Goal: Task Accomplishment & Management: Complete application form

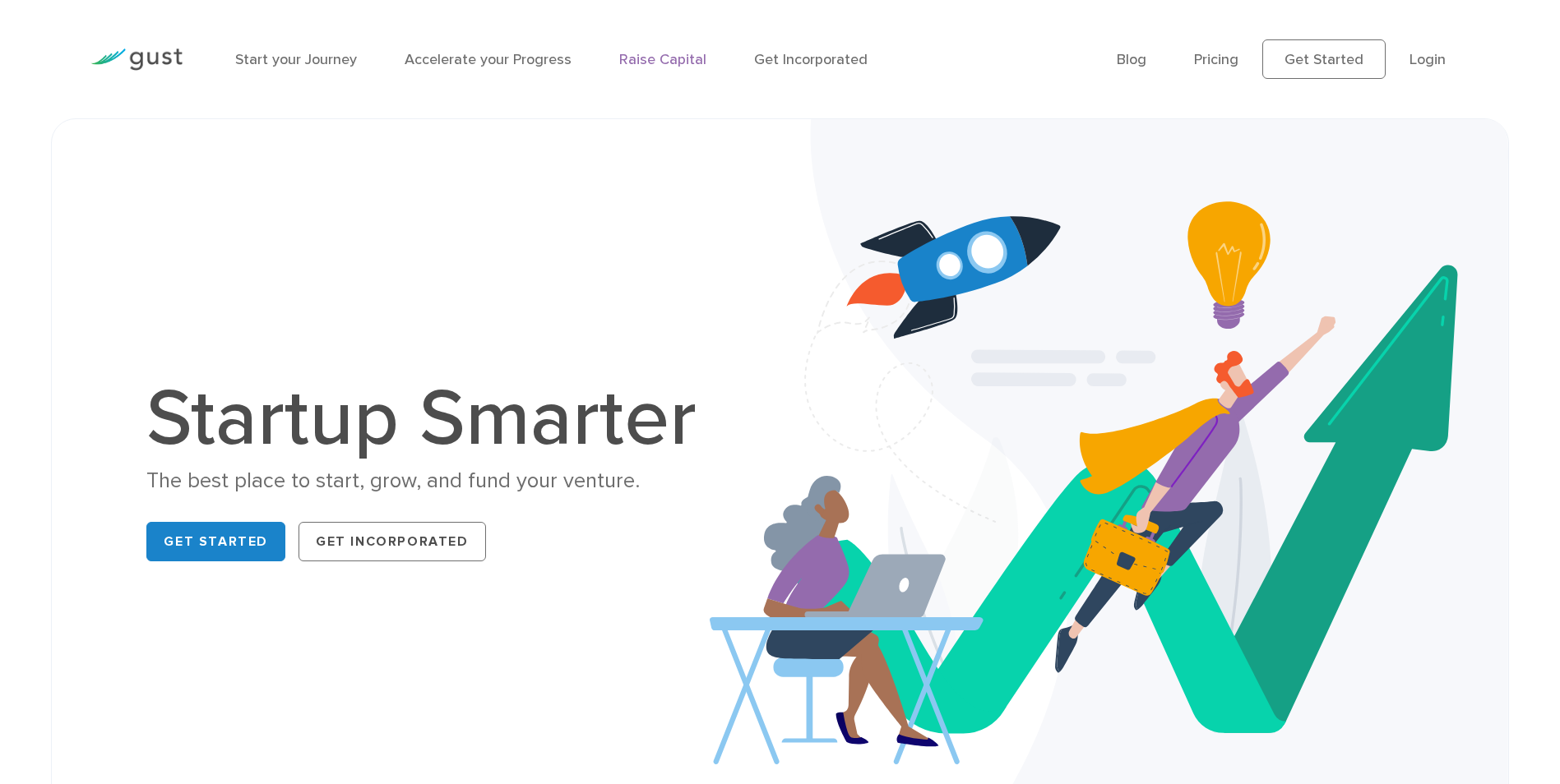
click at [673, 61] on link "Raise Capital" at bounding box center [662, 59] width 87 height 17
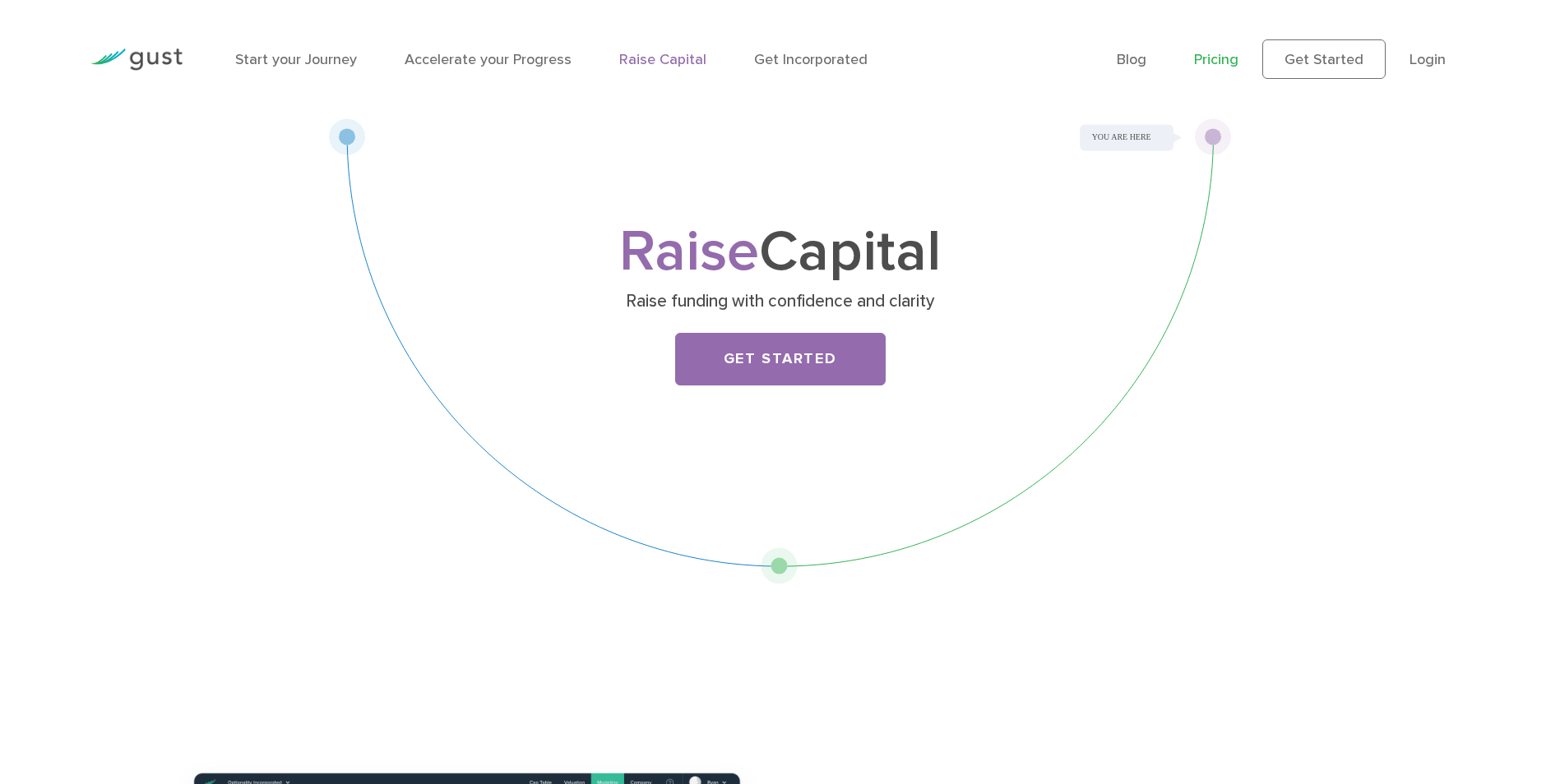
click at [1239, 61] on link "Pricing" at bounding box center [1216, 59] width 44 height 17
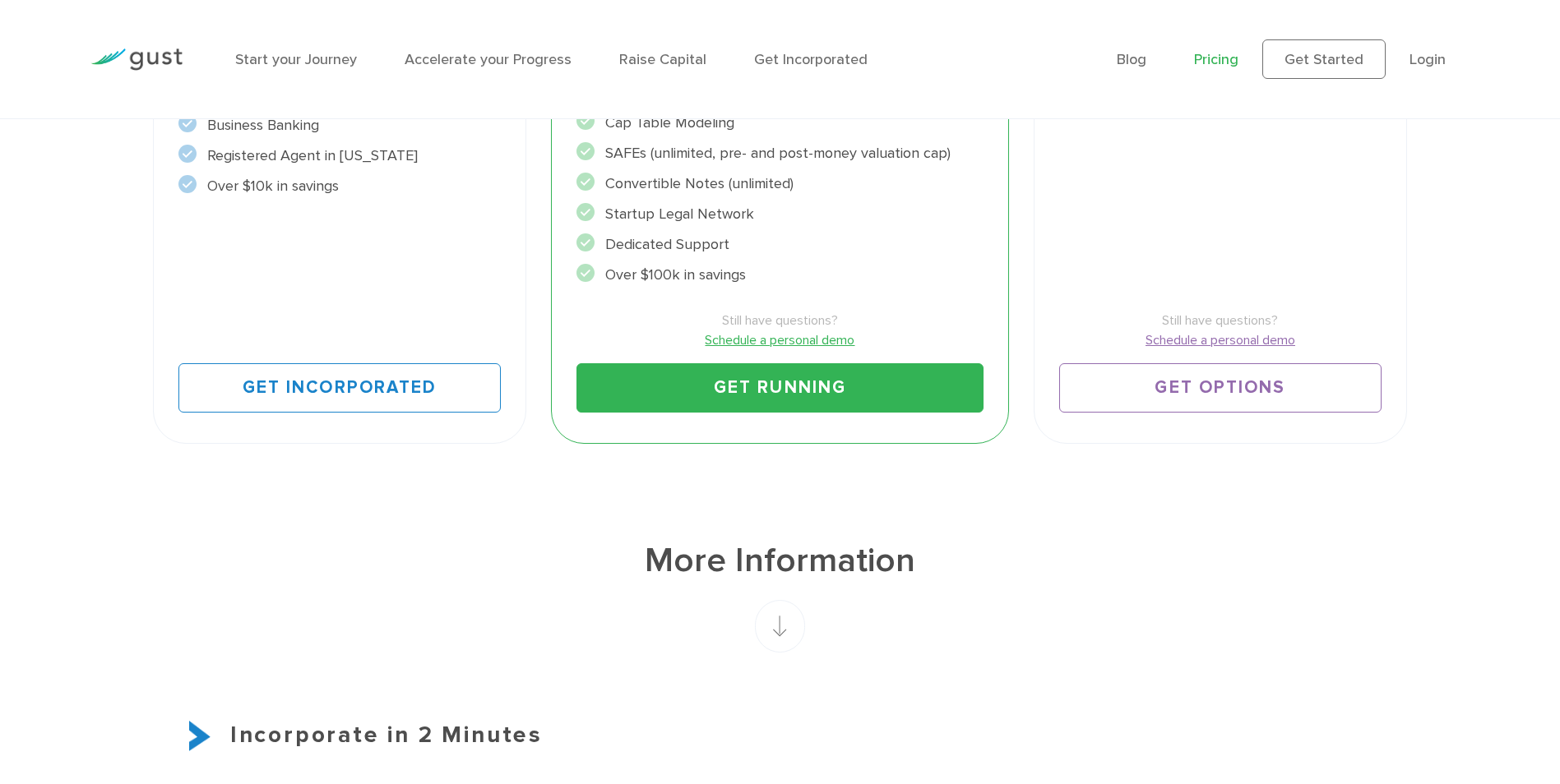
scroll to position [822, 0]
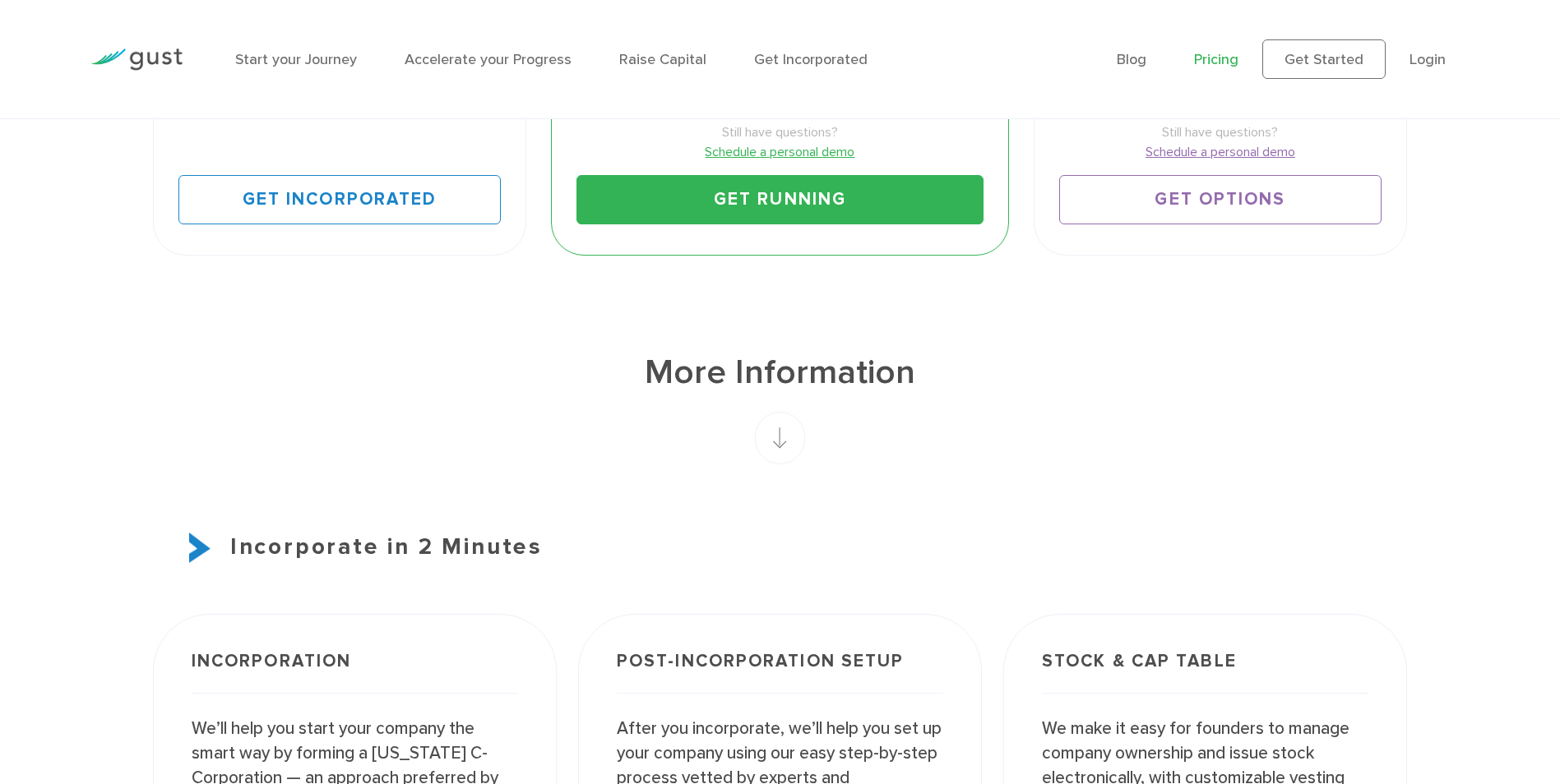
click at [765, 456] on rect at bounding box center [780, 438] width 50 height 53
click at [782, 444] on rect at bounding box center [780, 438] width 50 height 53
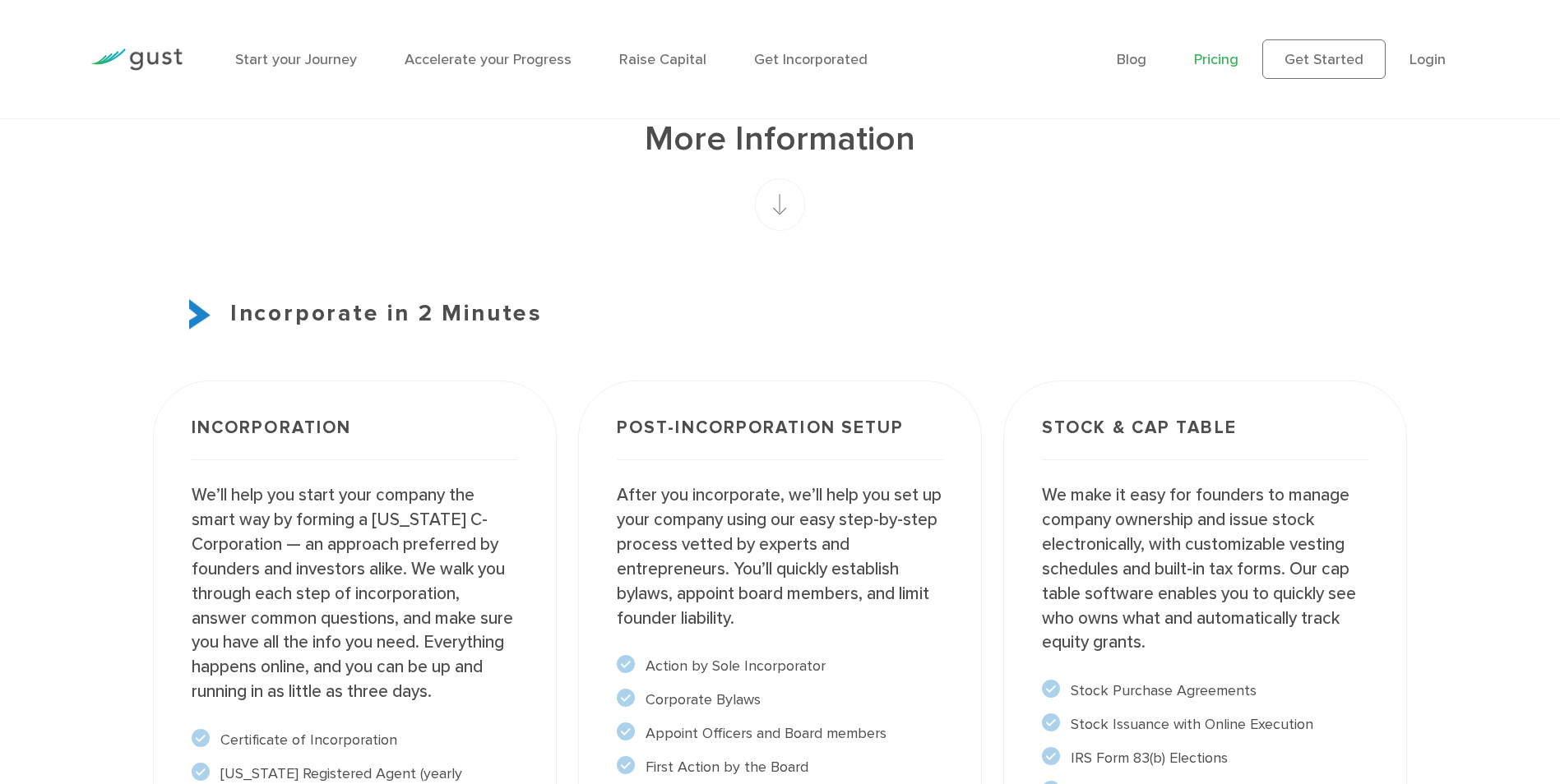
scroll to position [1069, 0]
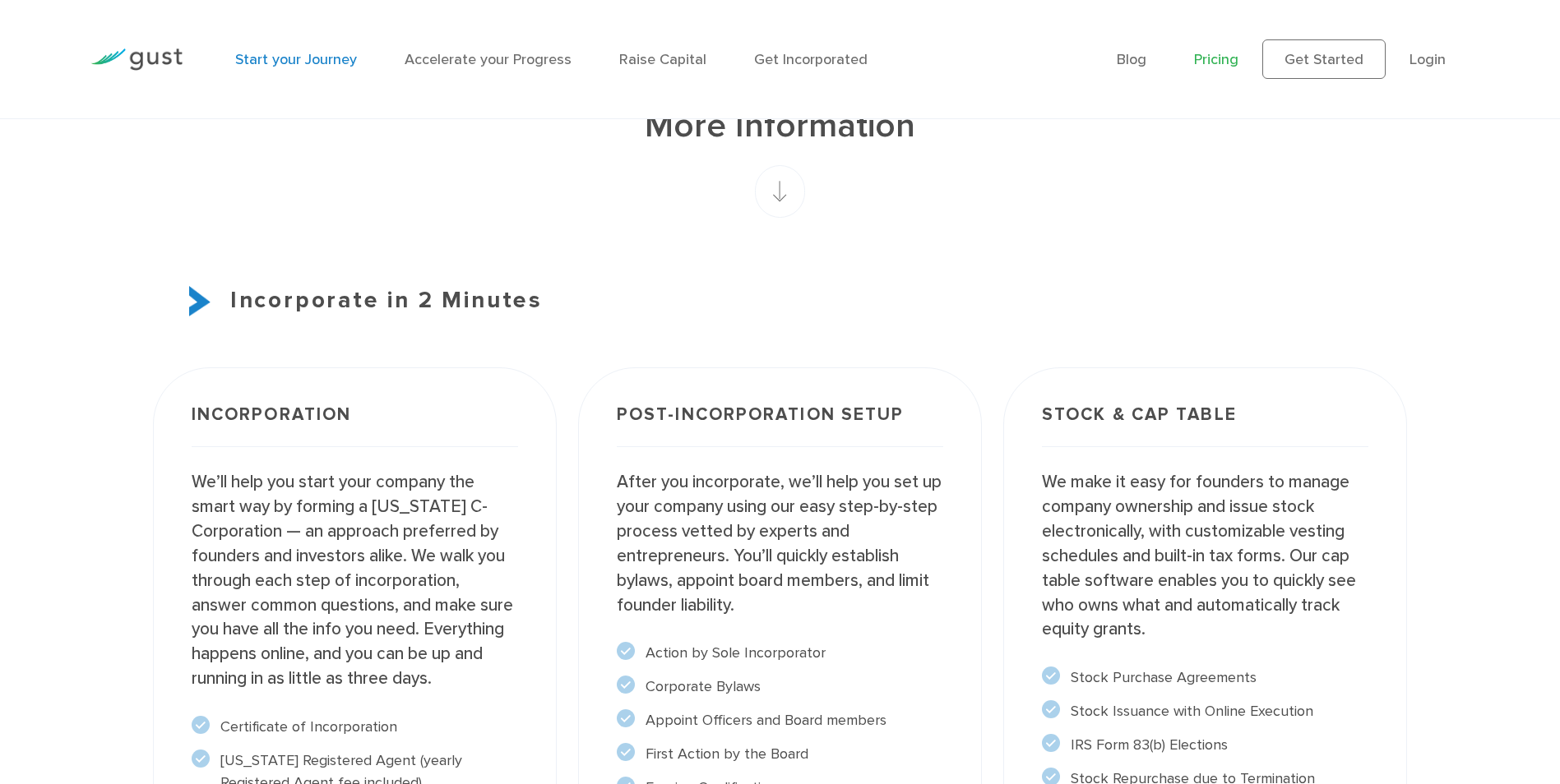
click at [300, 52] on link "Start your Journey" at bounding box center [296, 59] width 121 height 17
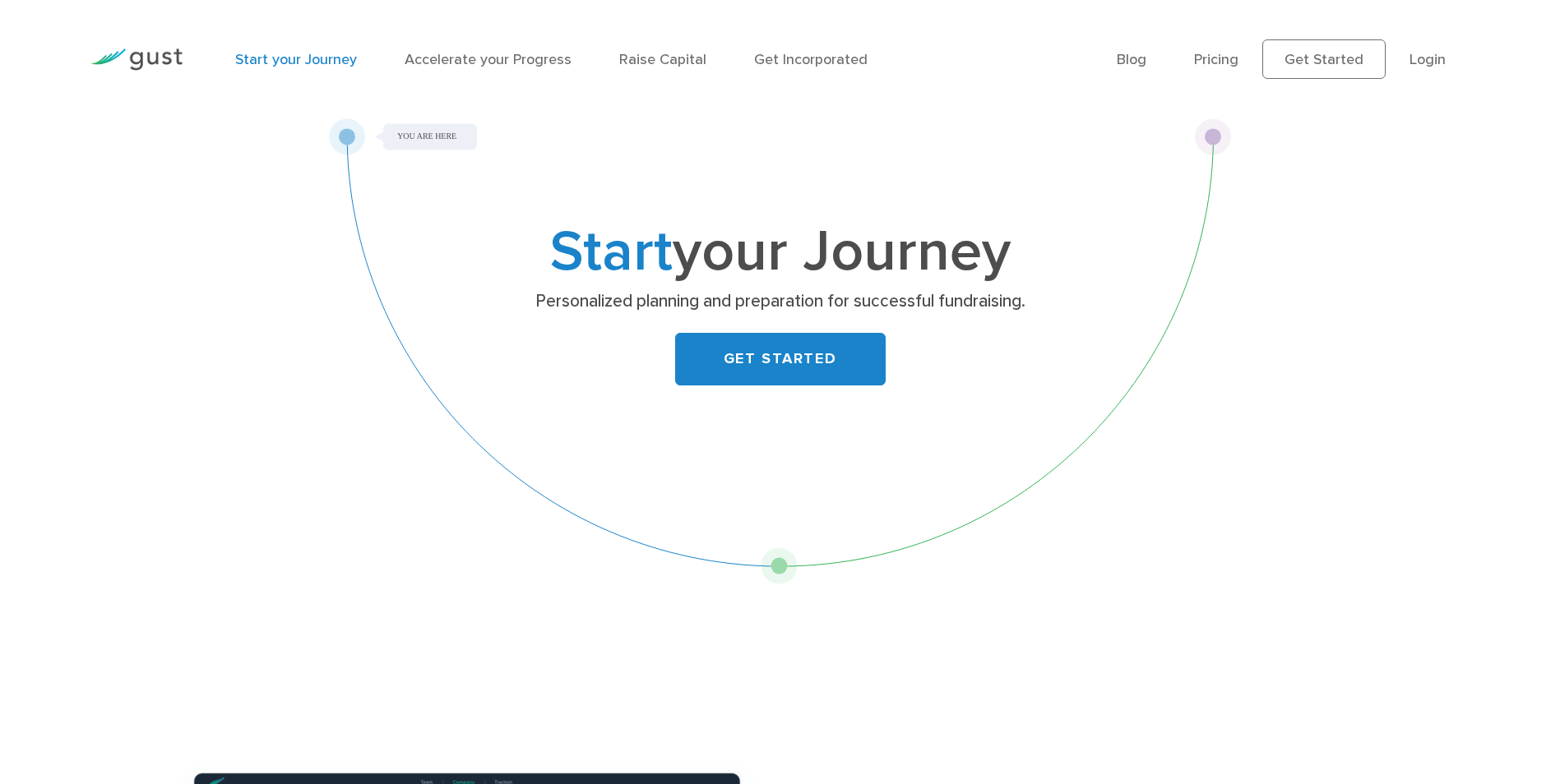
click at [501, 50] on li "Accelerate your Progress" at bounding box center [488, 59] width 167 height 22
click at [499, 64] on link "Accelerate your Progress" at bounding box center [488, 59] width 167 height 17
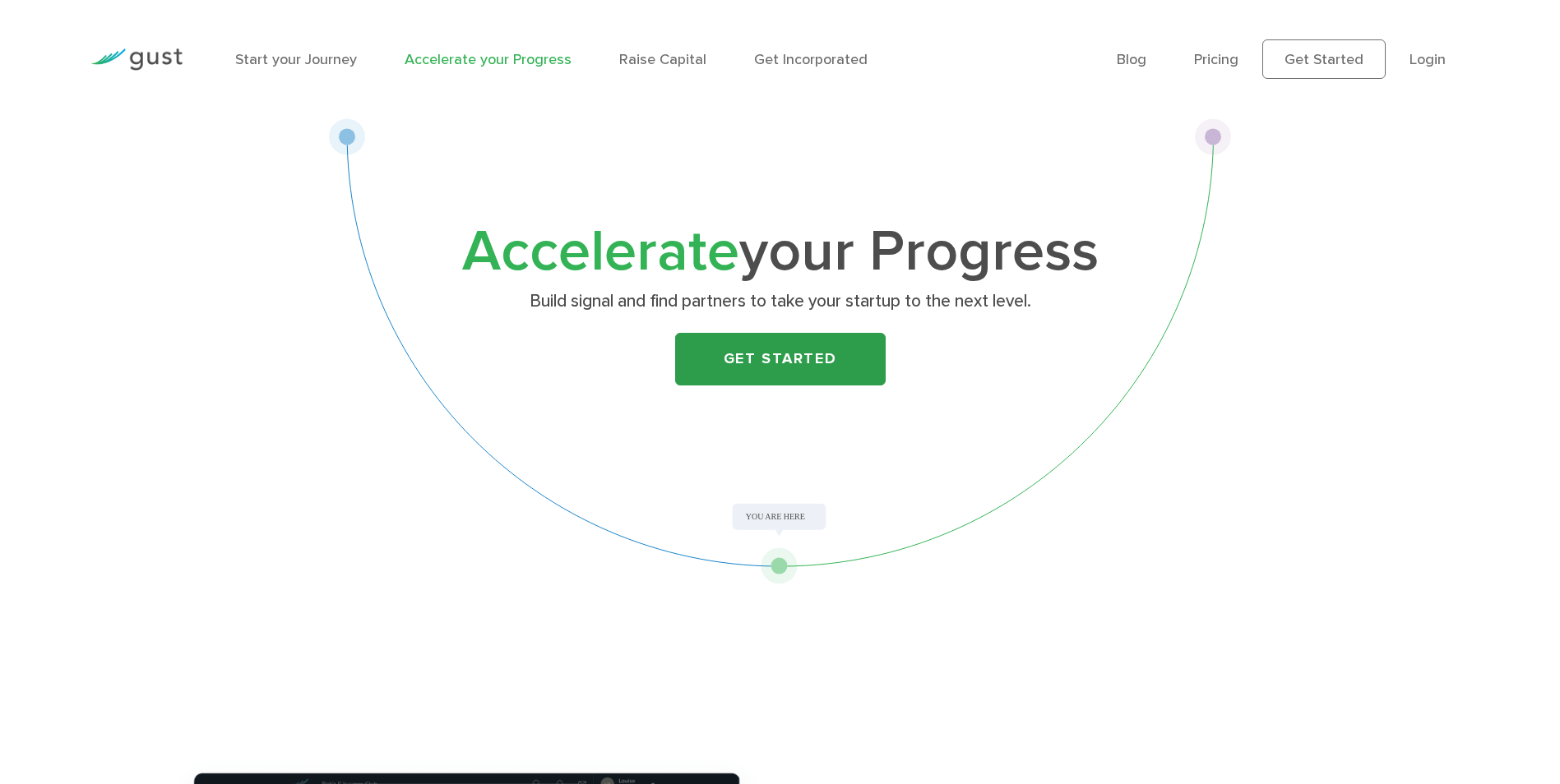
click at [765, 376] on link "Get Started" at bounding box center [780, 359] width 210 height 53
